Goal: Task Accomplishment & Management: Use online tool/utility

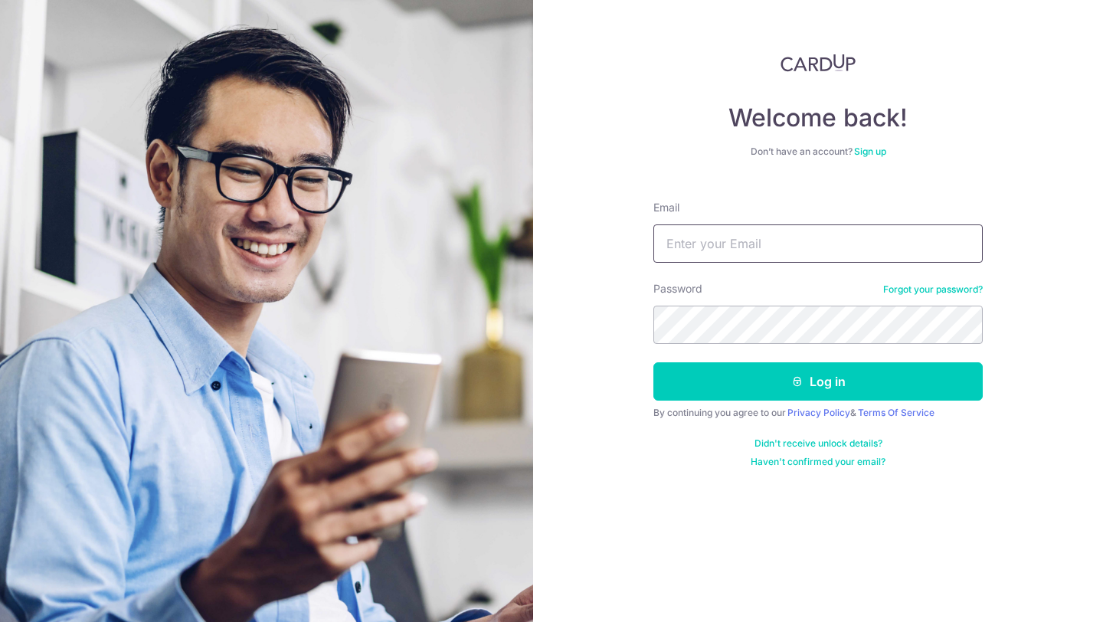
click at [728, 245] on input "Email" at bounding box center [817, 243] width 329 height 38
type input "[EMAIL_ADDRESS][DOMAIN_NAME]"
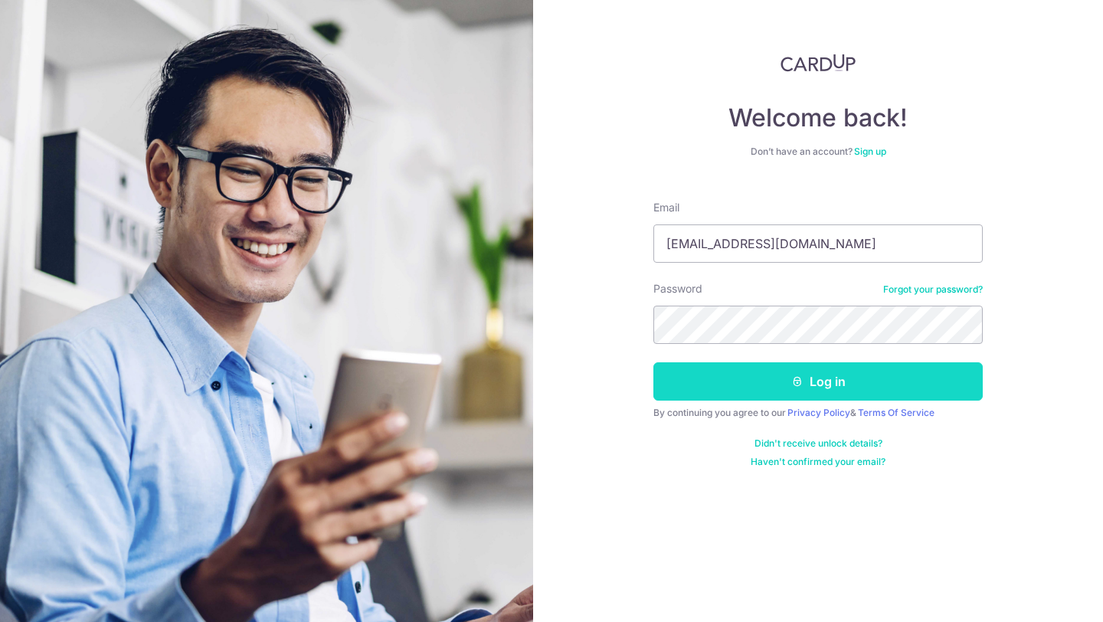
click at [703, 382] on button "Log in" at bounding box center [817, 381] width 329 height 38
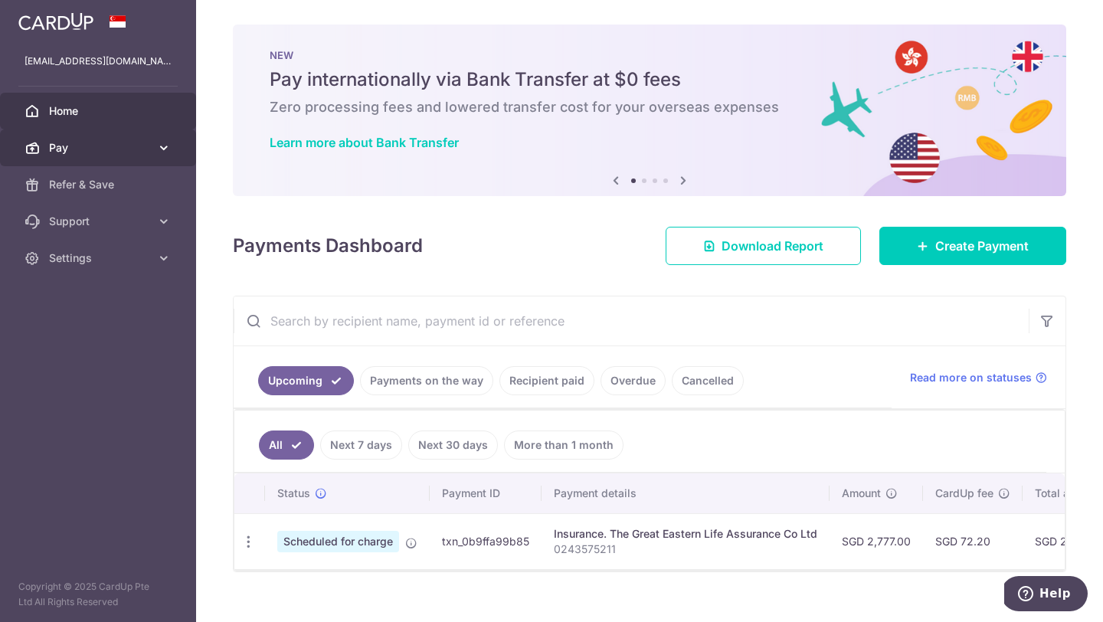
click at [113, 151] on span "Pay" at bounding box center [99, 147] width 101 height 15
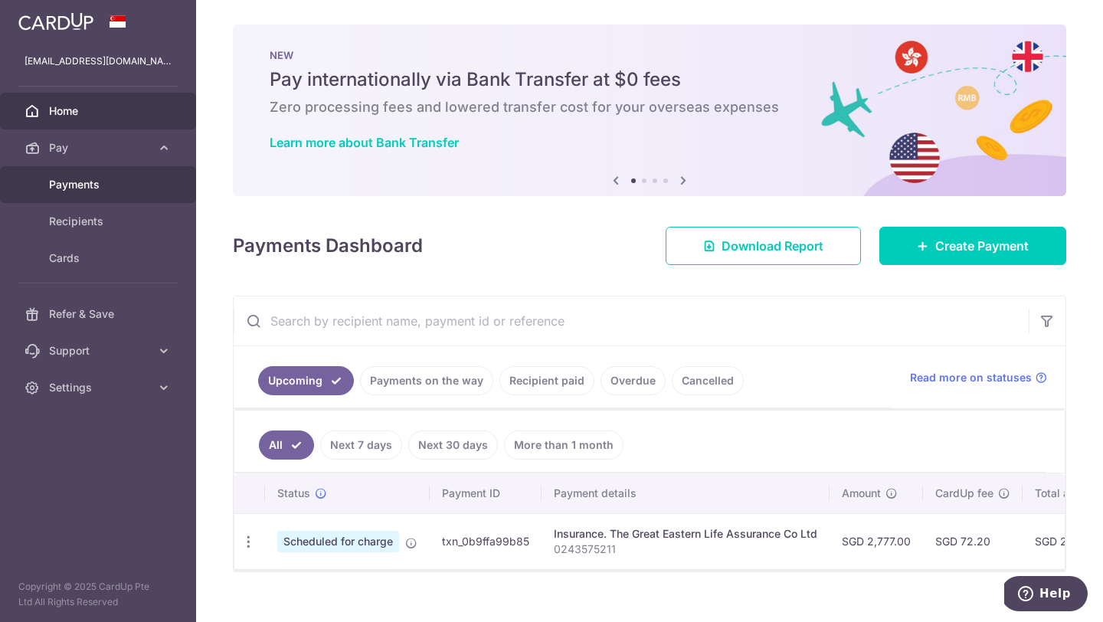
click at [111, 168] on link "Payments" at bounding box center [98, 184] width 196 height 37
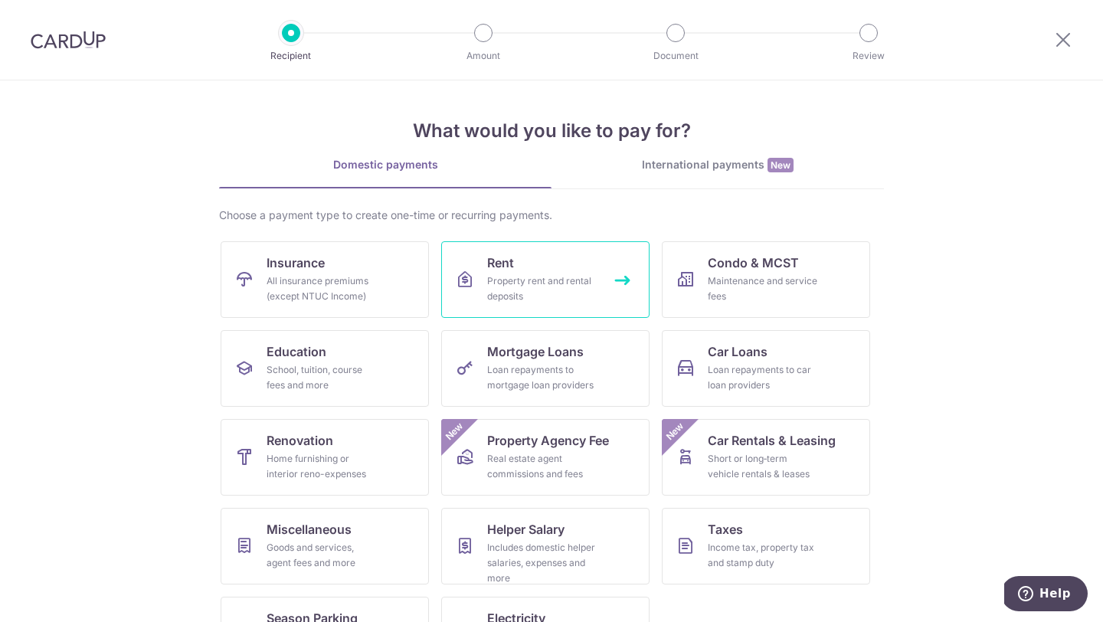
scroll to position [64, 0]
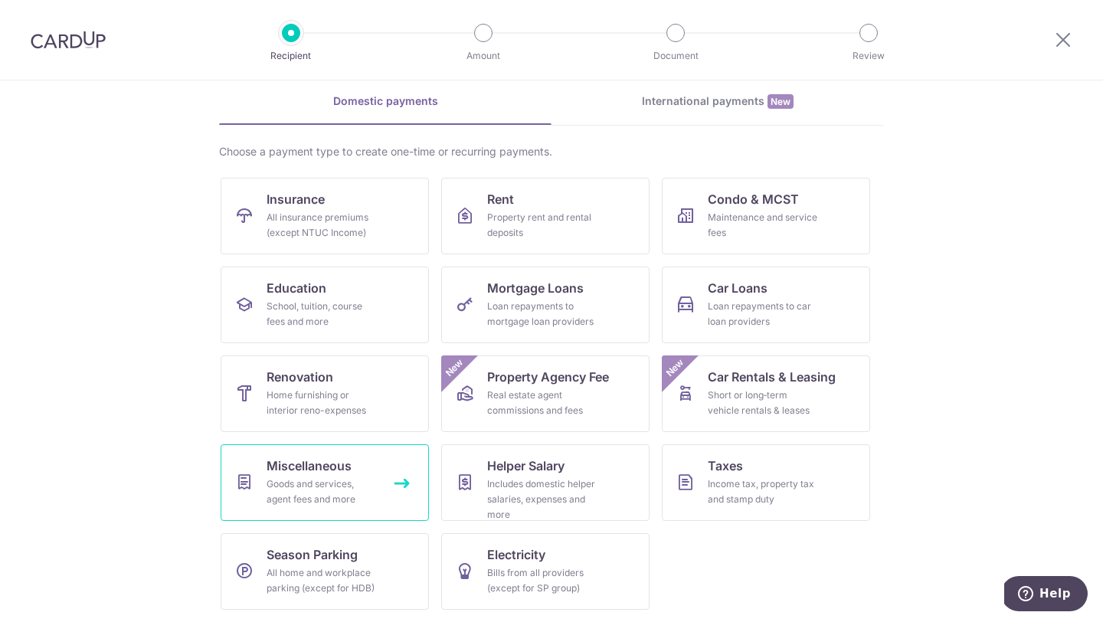
click at [339, 474] on span "Miscellaneous" at bounding box center [309, 465] width 85 height 18
